Goal: Task Accomplishment & Management: Manage account settings

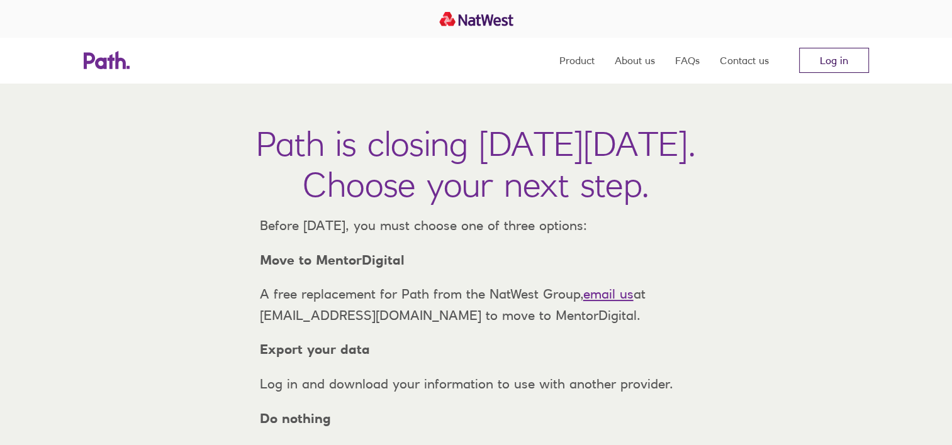
click at [825, 57] on link "Log in" at bounding box center [834, 60] width 70 height 25
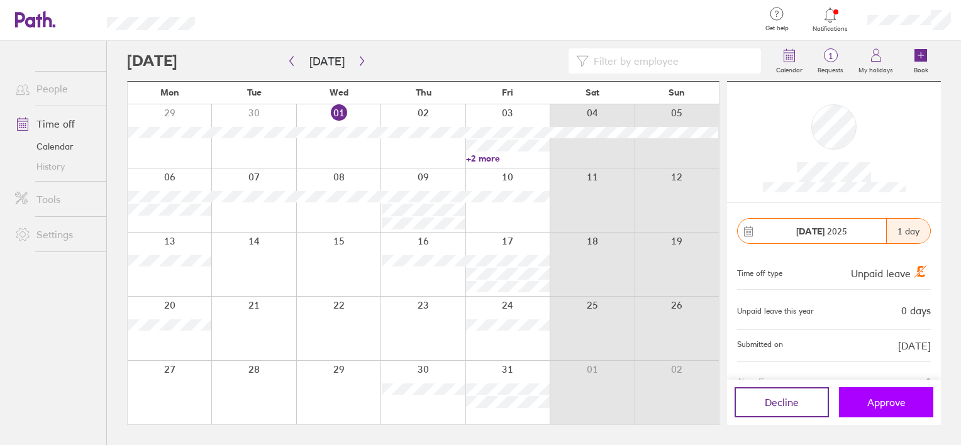
click at [885, 404] on span "Approve" at bounding box center [886, 402] width 38 height 11
